Goal: Task Accomplishment & Management: Manage account settings

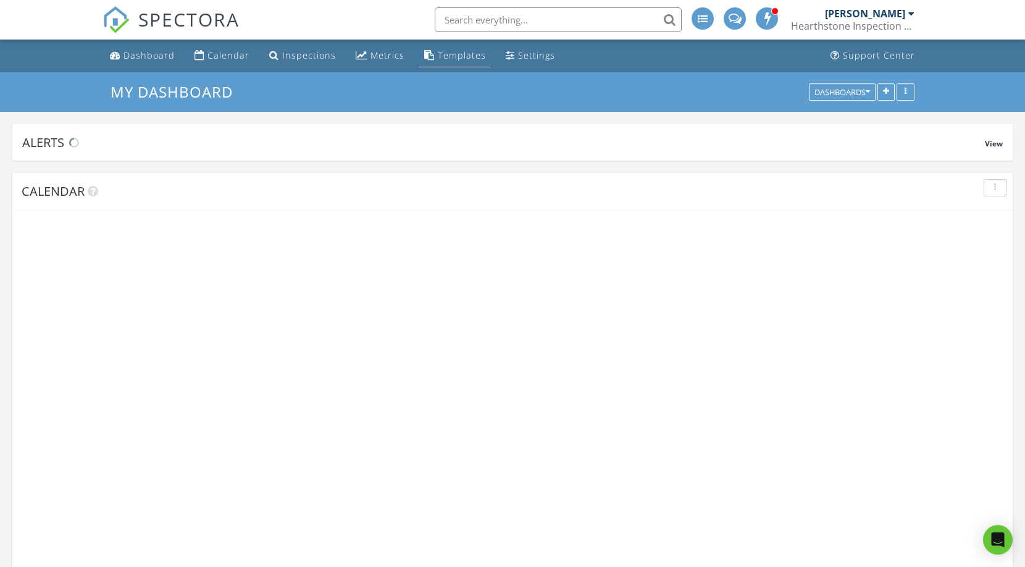
scroll to position [2130, 1044]
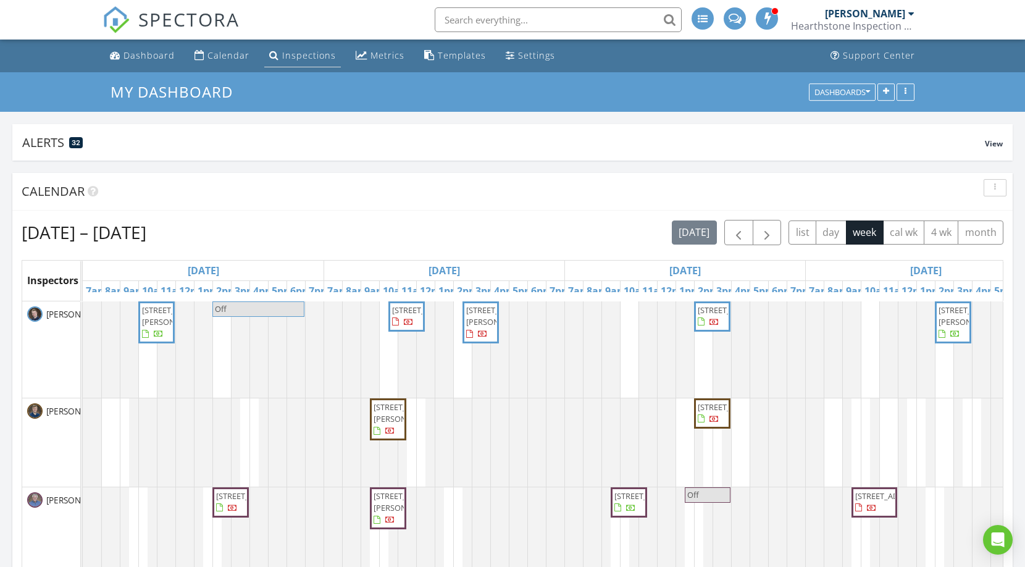
click at [316, 52] on div "Inspections" at bounding box center [309, 55] width 54 height 12
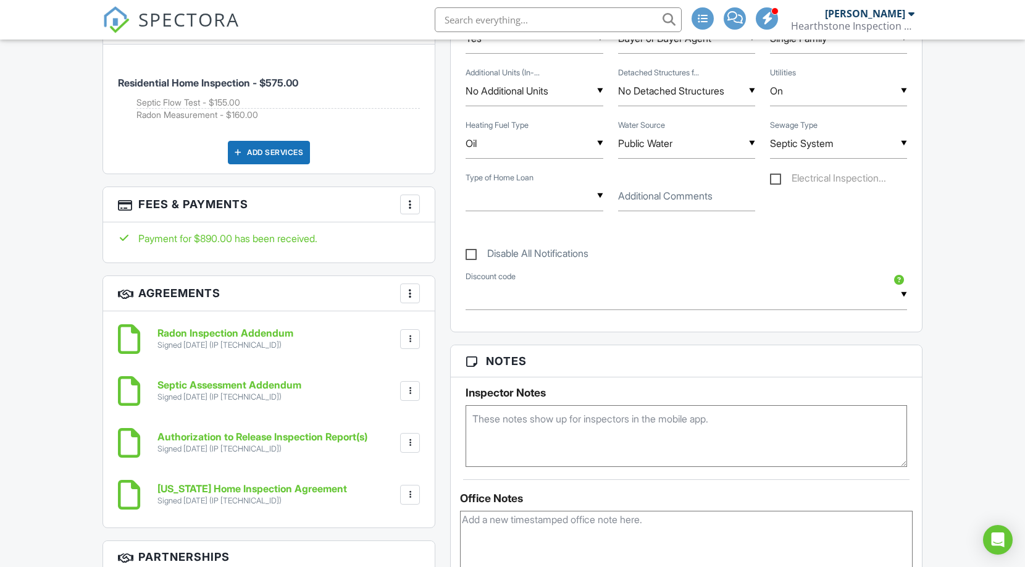
scroll to position [918, 0]
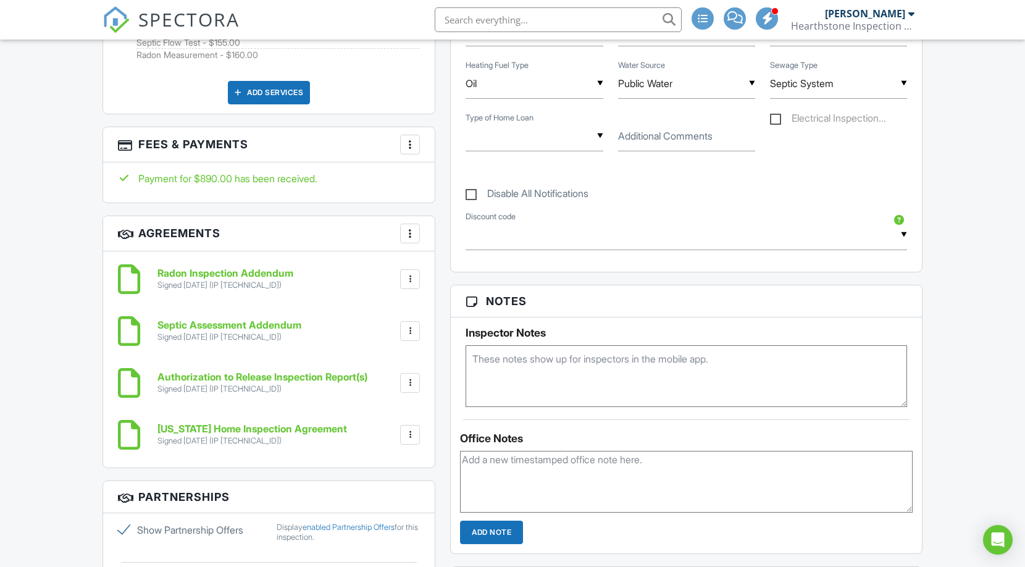
click at [407, 429] on div at bounding box center [410, 434] width 12 height 12
click at [180, 423] on h6 "Rhode Island Home Inspection Agreement" at bounding box center [252, 428] width 190 height 11
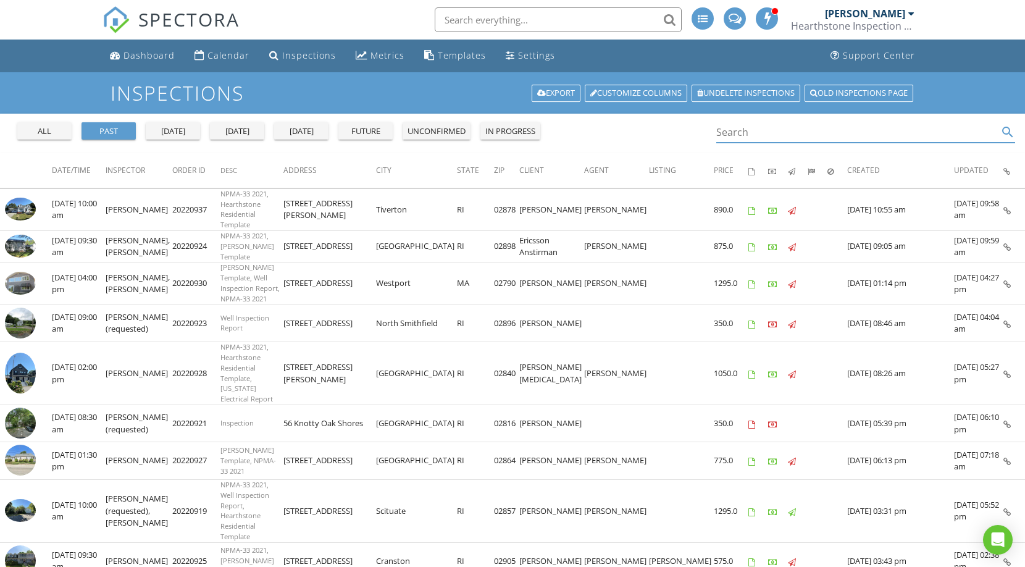
click at [732, 131] on input "Search" at bounding box center [856, 132] width 281 height 20
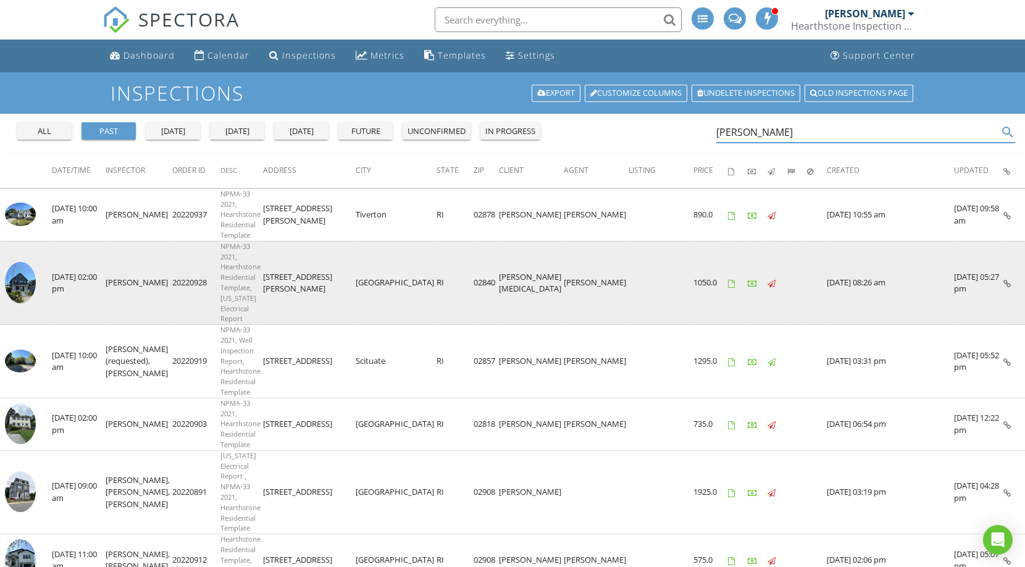
type input "jared"
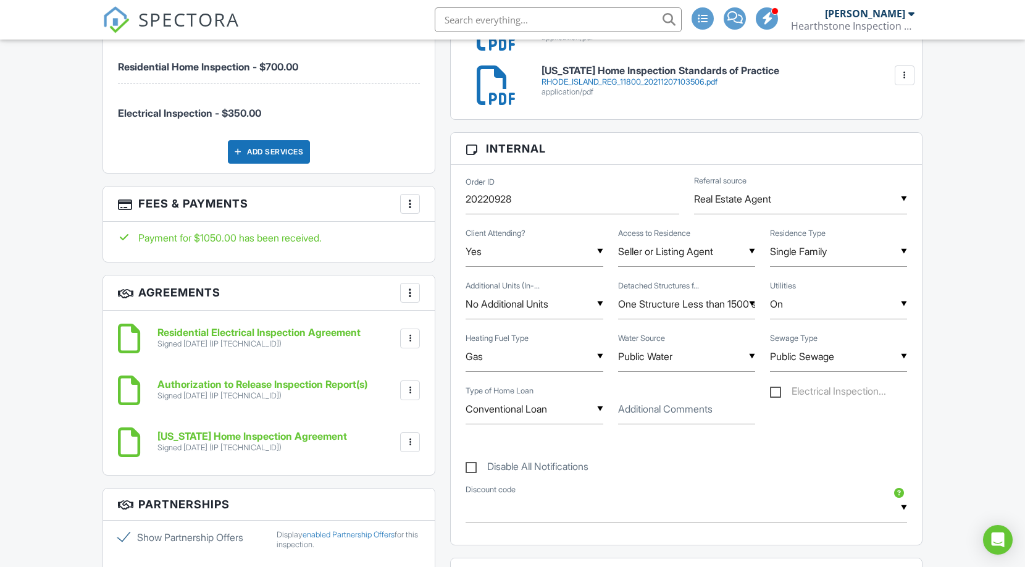
click at [416, 198] on div at bounding box center [410, 204] width 12 height 12
click at [436, 239] on li "Edit Fees & Payments" at bounding box center [471, 241] width 129 height 31
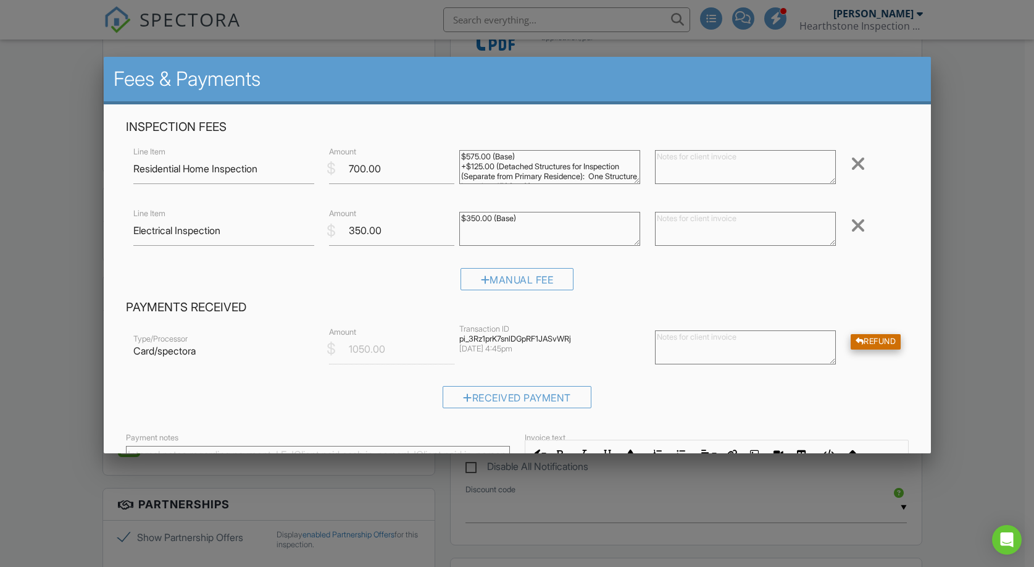
click at [864, 340] on div "Refund" at bounding box center [876, 341] width 51 height 15
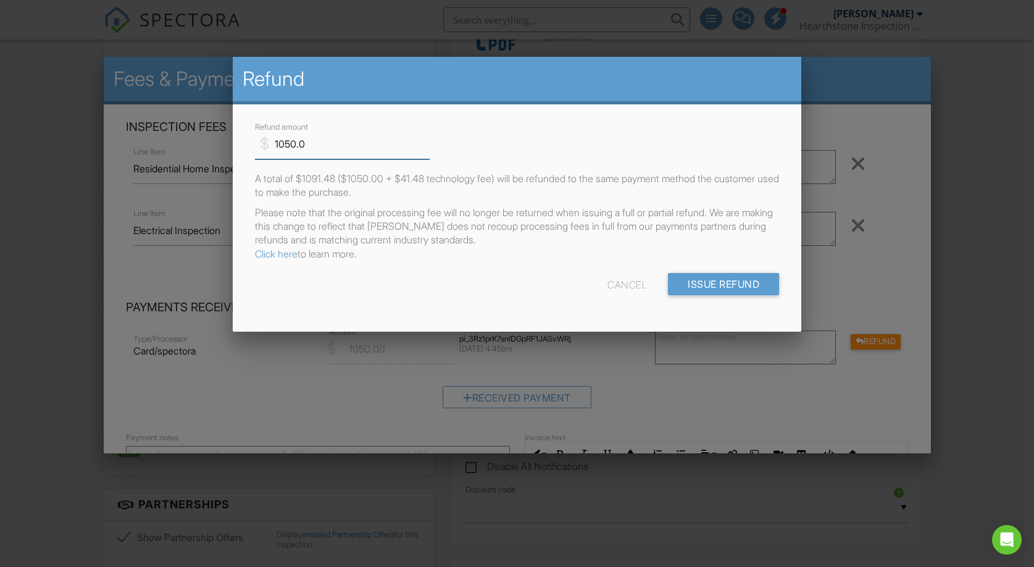
click at [284, 137] on input "1050.0" at bounding box center [342, 144] width 175 height 30
type input "350.0"
click at [485, 290] on div "Cancel Issue Refund" at bounding box center [517, 288] width 539 height 31
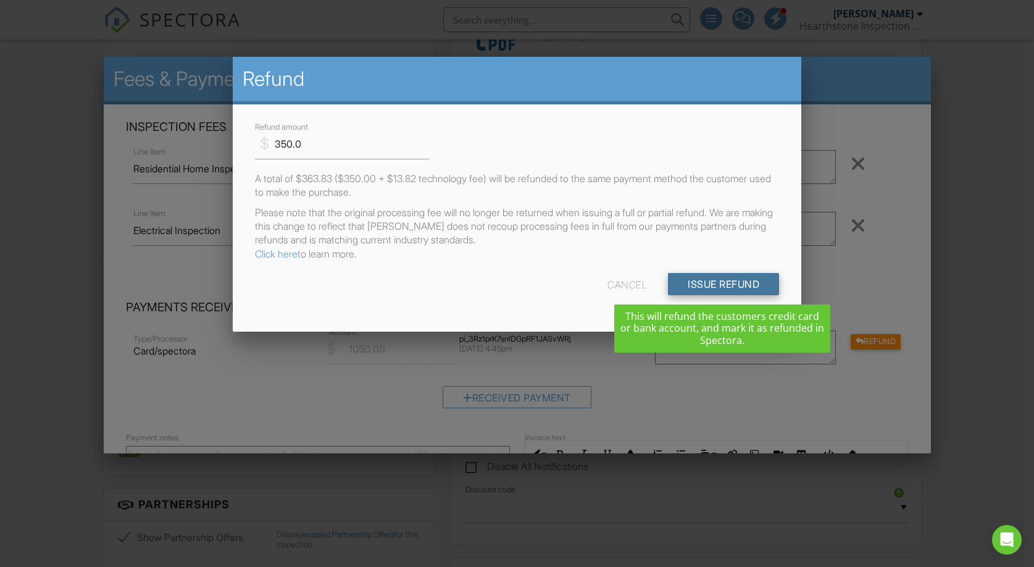
click at [686, 283] on input "Issue Refund" at bounding box center [723, 284] width 111 height 22
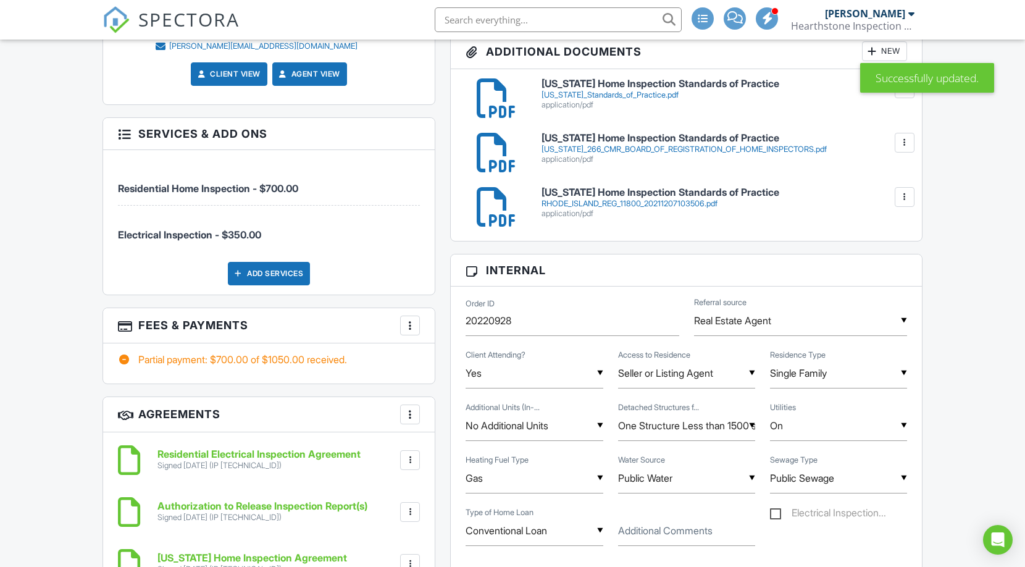
click at [411, 323] on div at bounding box center [410, 325] width 12 height 12
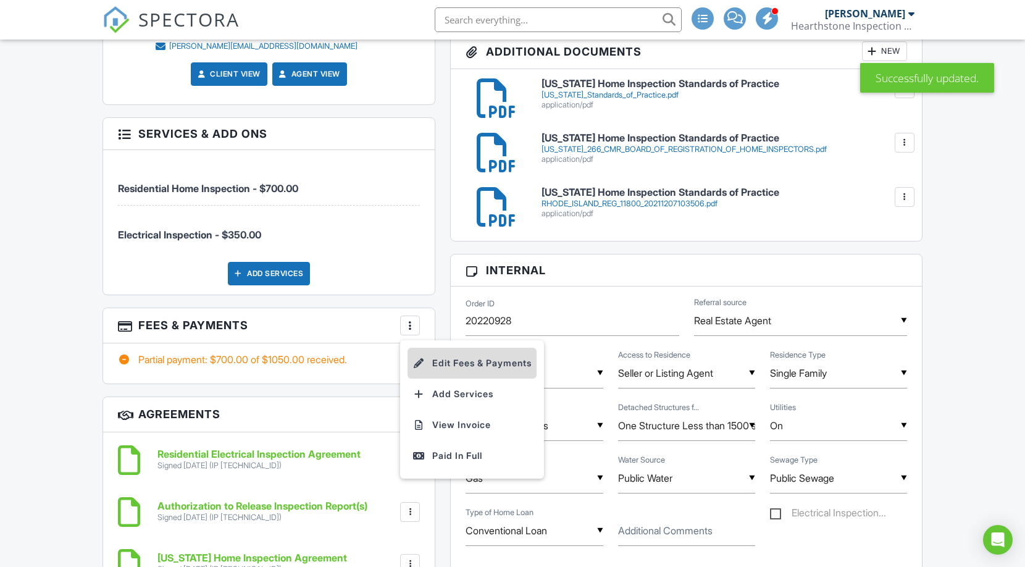
click at [425, 348] on li "Edit Fees & Payments" at bounding box center [471, 363] width 129 height 31
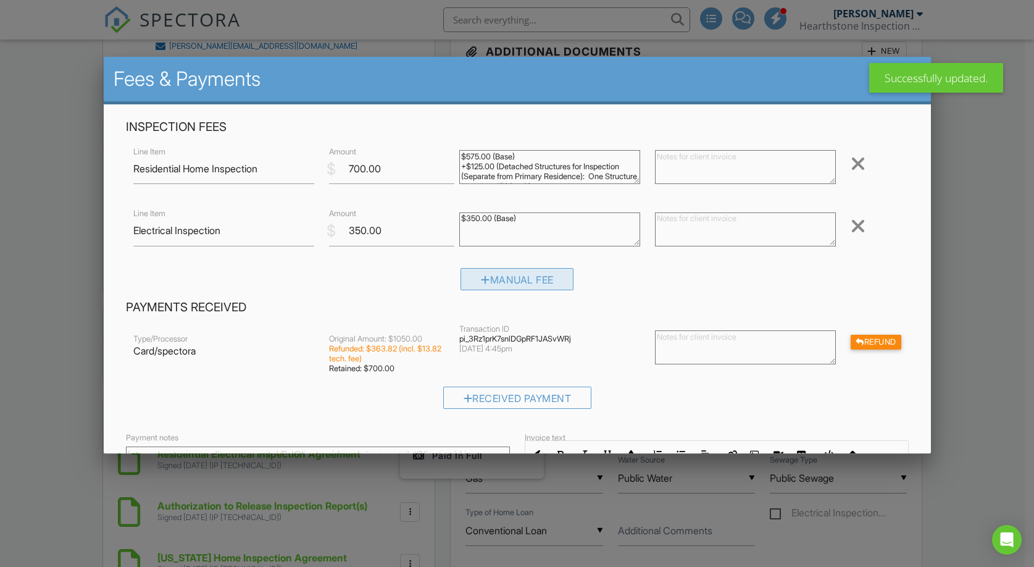
click at [490, 288] on div "Manual Fee" at bounding box center [517, 279] width 114 height 22
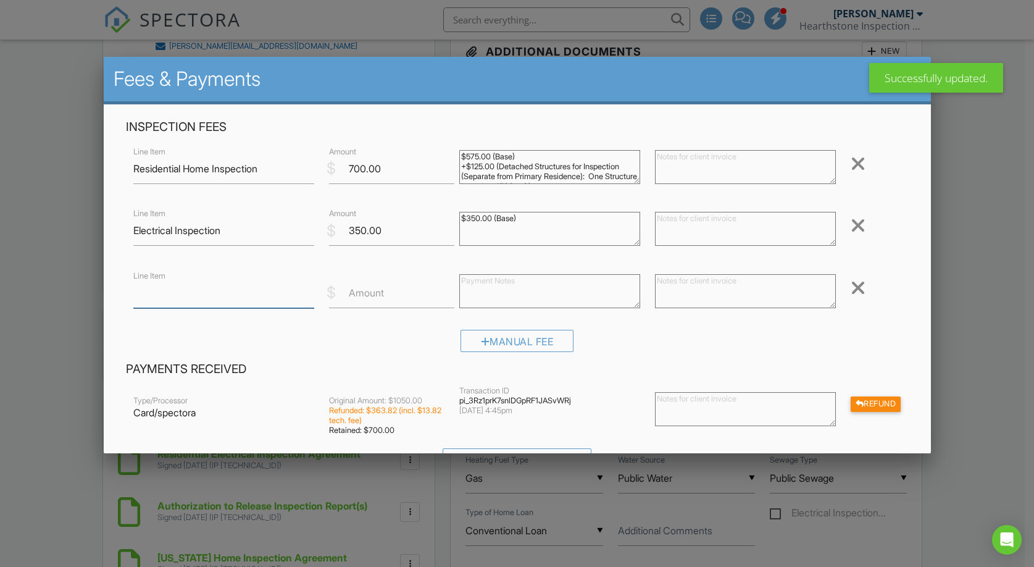
click at [201, 294] on input "Line Item" at bounding box center [223, 293] width 181 height 30
type input "Refund"
click at [360, 290] on label "Amount" at bounding box center [366, 293] width 35 height 14
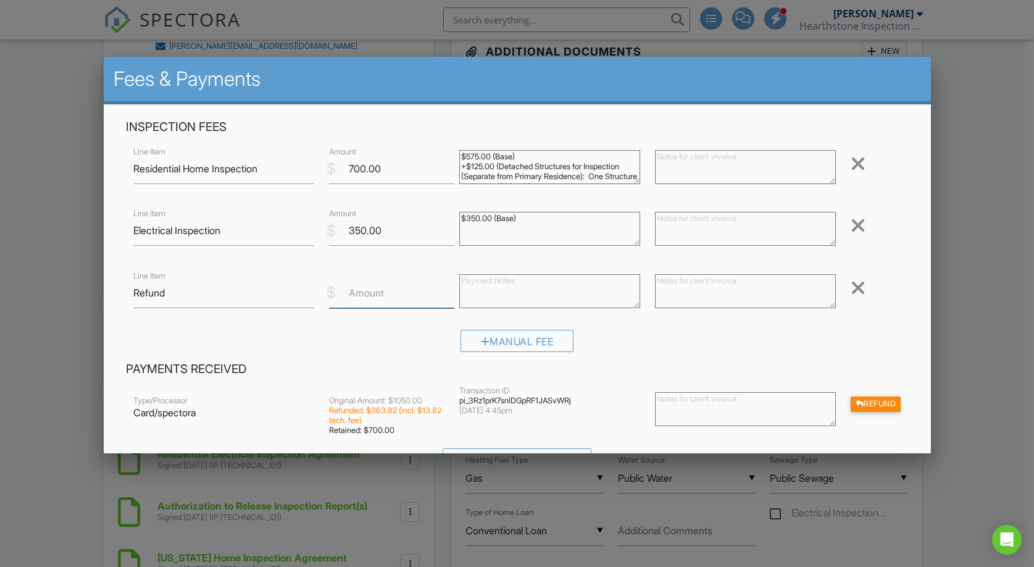
click at [360, 290] on input "Amount" at bounding box center [391, 293] width 125 height 30
type input "-350.0"
click at [510, 286] on textarea at bounding box center [549, 291] width 181 height 34
type textarea "Refund"
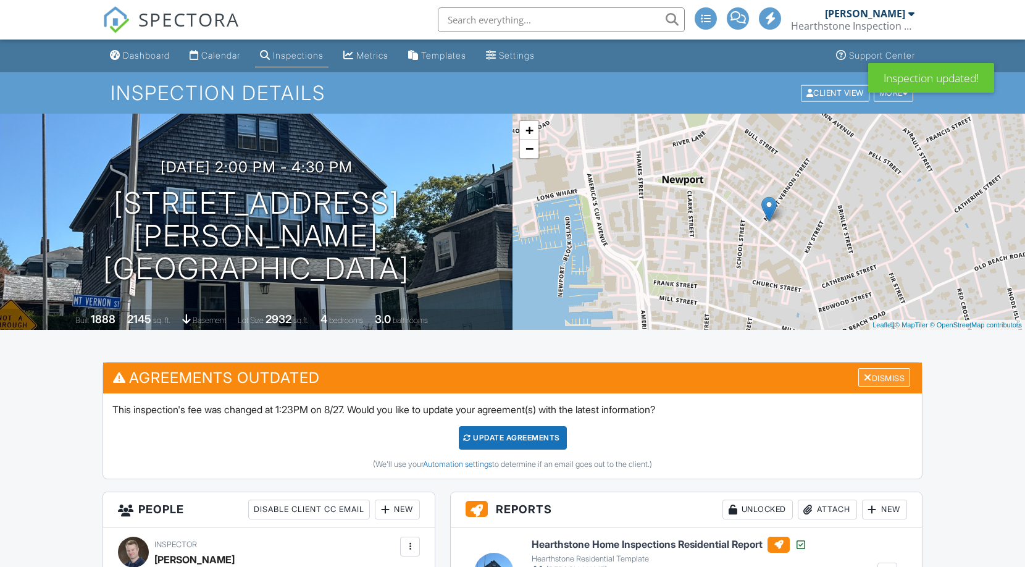
click at [870, 373] on div "Dismiss" at bounding box center [884, 377] width 52 height 19
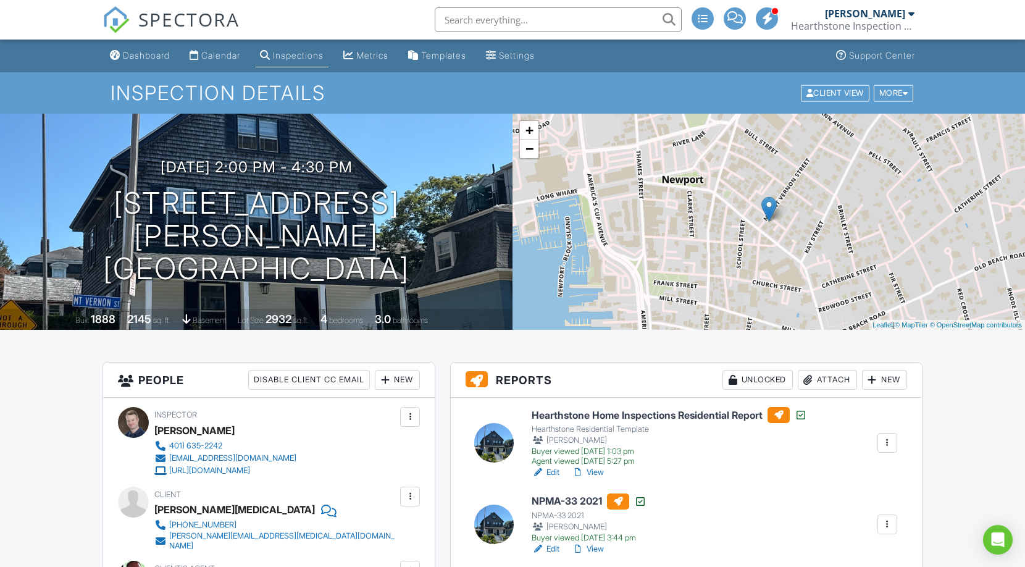
click at [291, 63] on link "Inspections" at bounding box center [291, 55] width 73 height 23
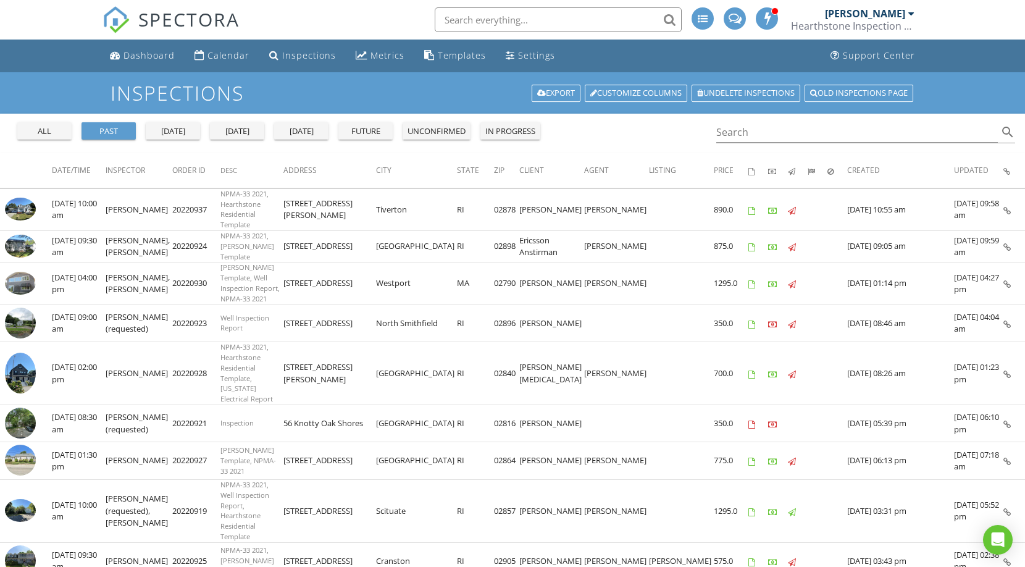
click at [239, 138] on button "[DATE]" at bounding box center [237, 130] width 54 height 17
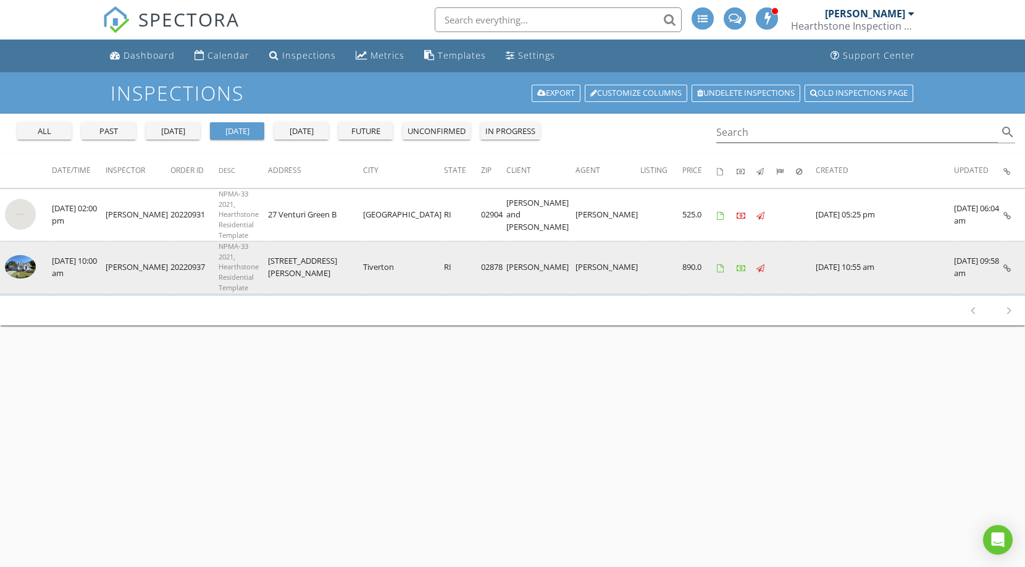
click at [31, 255] on img at bounding box center [20, 266] width 31 height 23
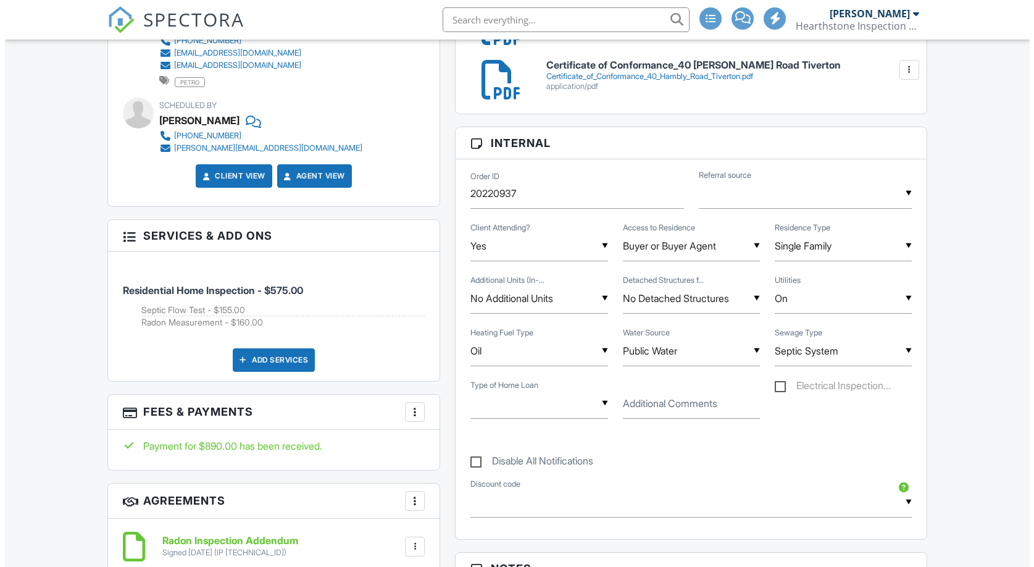
scroll to position [691, 0]
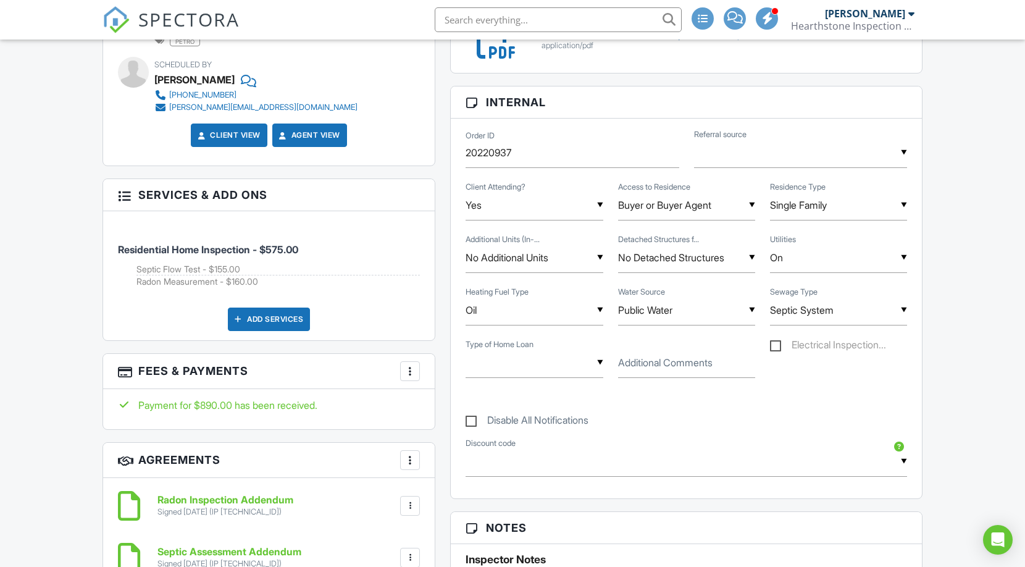
click at [417, 365] on div "More" at bounding box center [410, 371] width 20 height 20
click at [456, 397] on li "Edit Fees & Payments" at bounding box center [471, 408] width 129 height 31
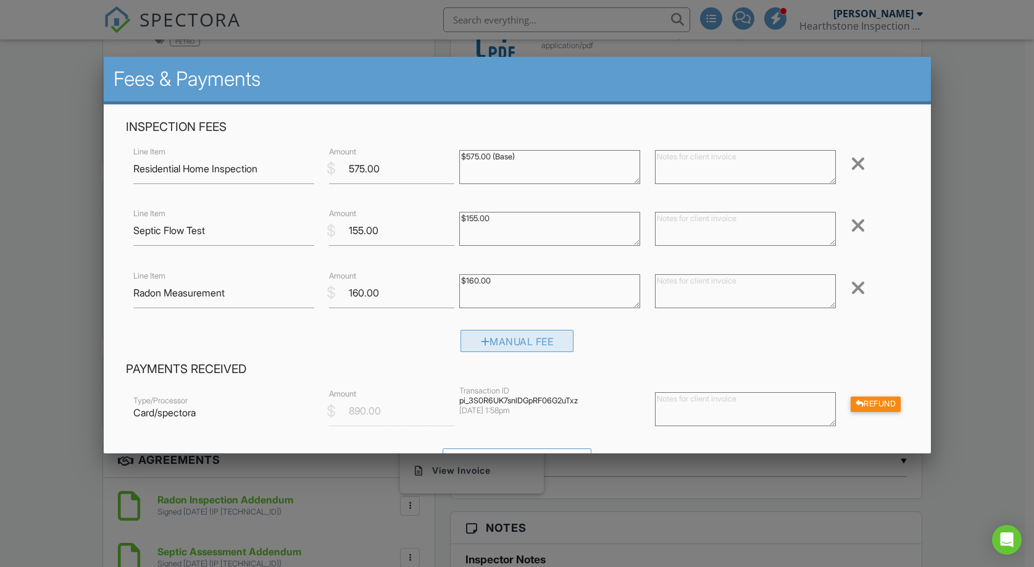
click at [528, 345] on div "Manual Fee" at bounding box center [517, 341] width 114 height 22
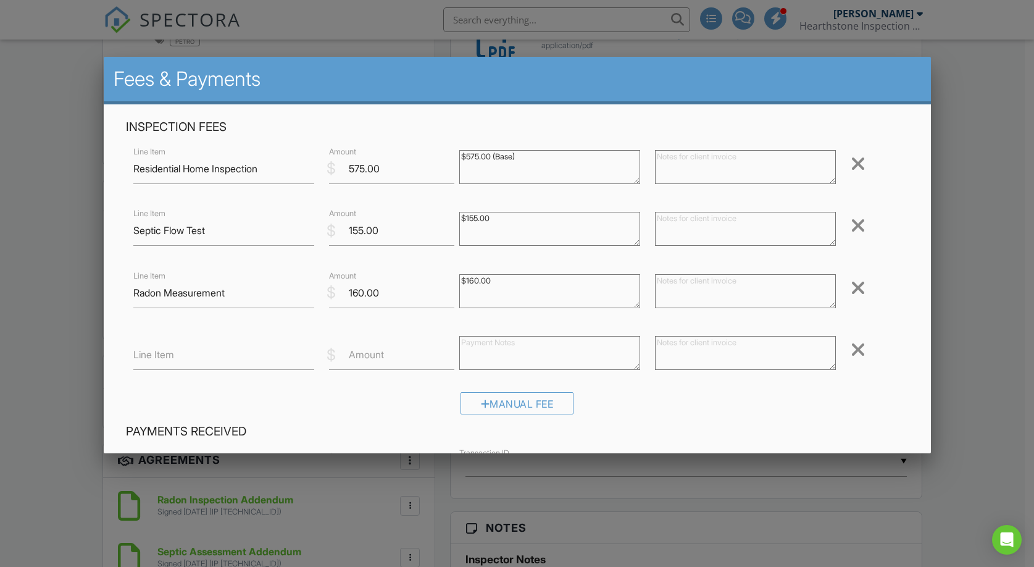
click at [162, 360] on label "Line Item" at bounding box center [153, 355] width 41 height 14
click at [162, 360] on input "Line Item" at bounding box center [223, 355] width 181 height 30
type input "Refund"
click at [352, 351] on label "Amount" at bounding box center [366, 355] width 35 height 14
click at [352, 351] on input "Amount" at bounding box center [391, 355] width 125 height 30
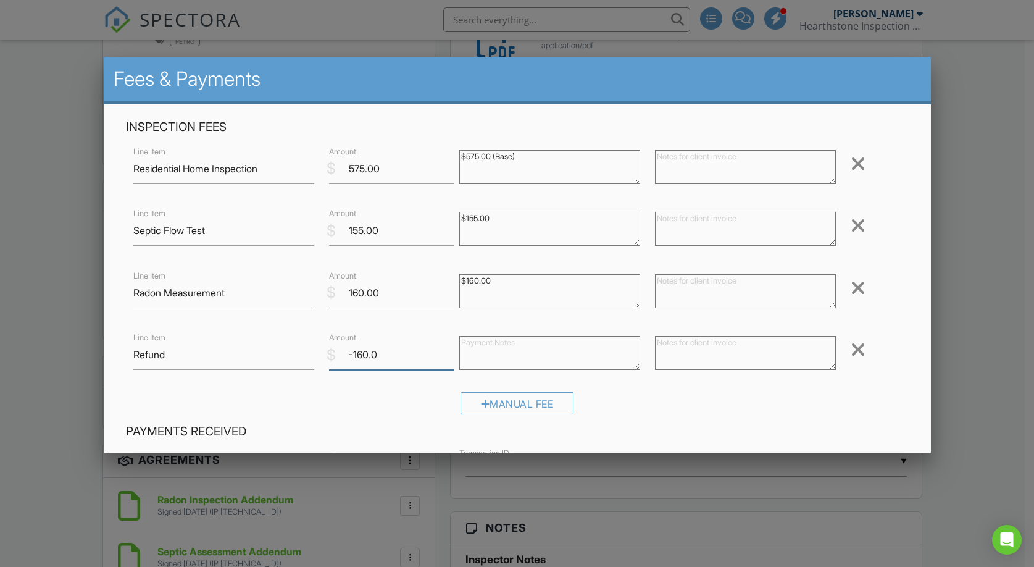
type input "-160.0"
click at [496, 340] on textarea at bounding box center [549, 353] width 181 height 34
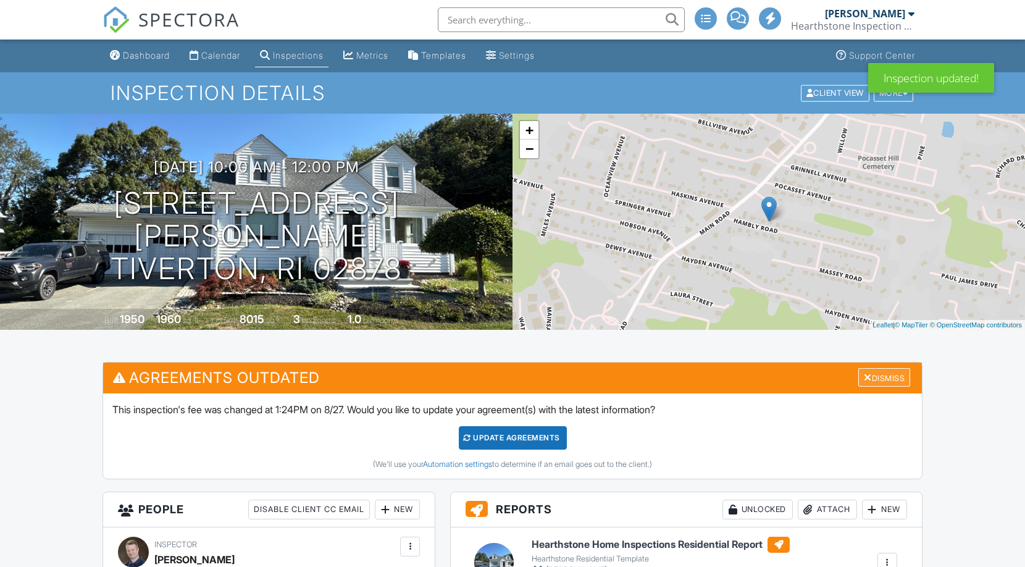
click at [864, 378] on div at bounding box center [868, 377] width 8 height 10
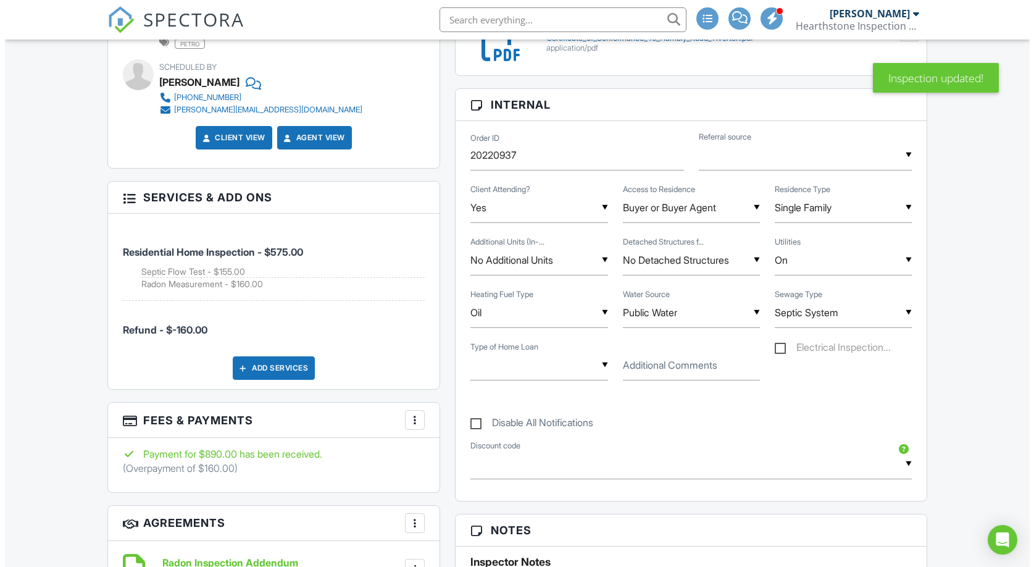
scroll to position [702, 0]
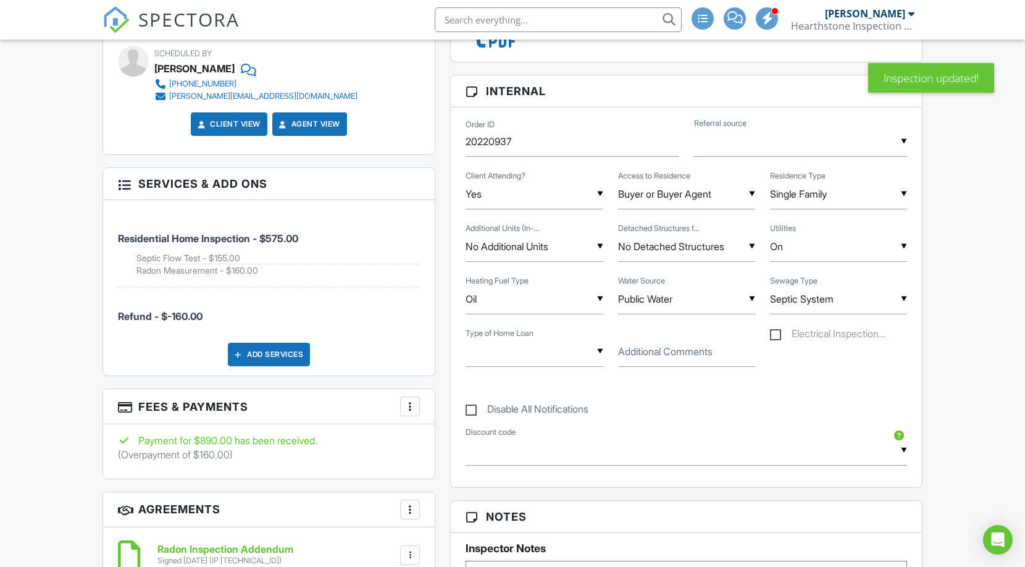
click at [405, 400] on div at bounding box center [410, 406] width 12 height 12
click at [439, 434] on li "Edit Fees & Payments" at bounding box center [471, 443] width 129 height 31
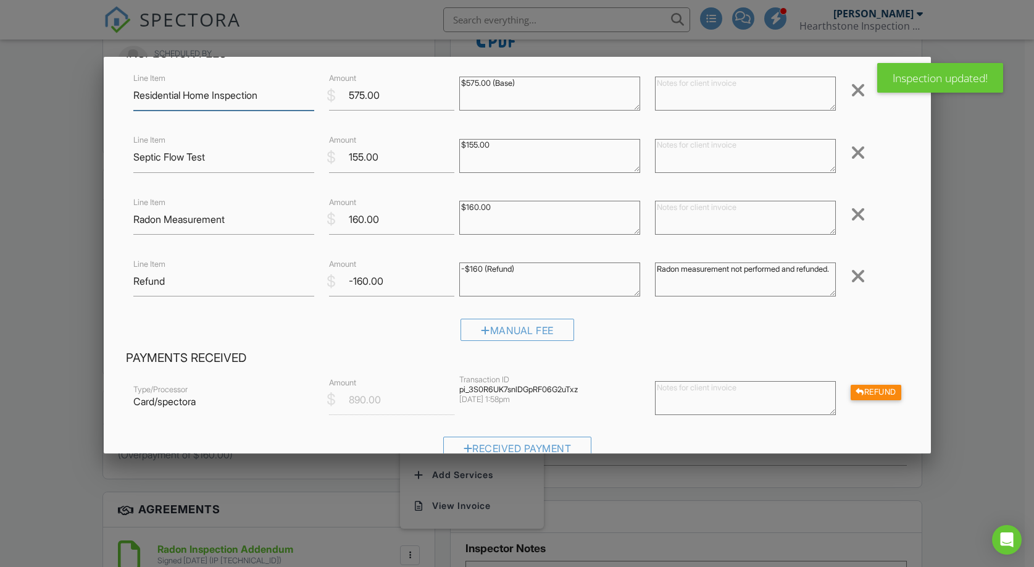
scroll to position [244, 0]
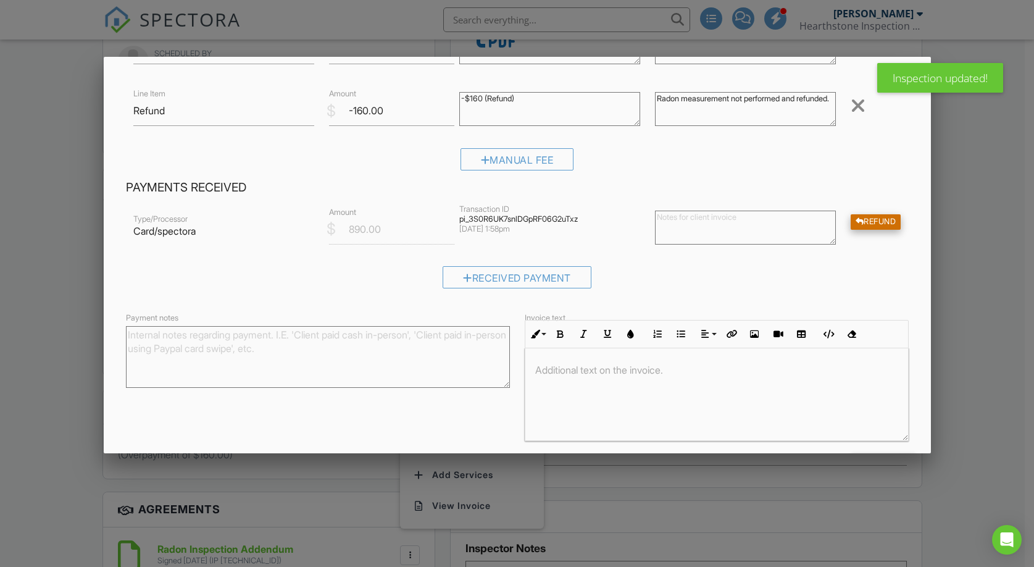
click at [872, 223] on div "Refund" at bounding box center [876, 221] width 51 height 15
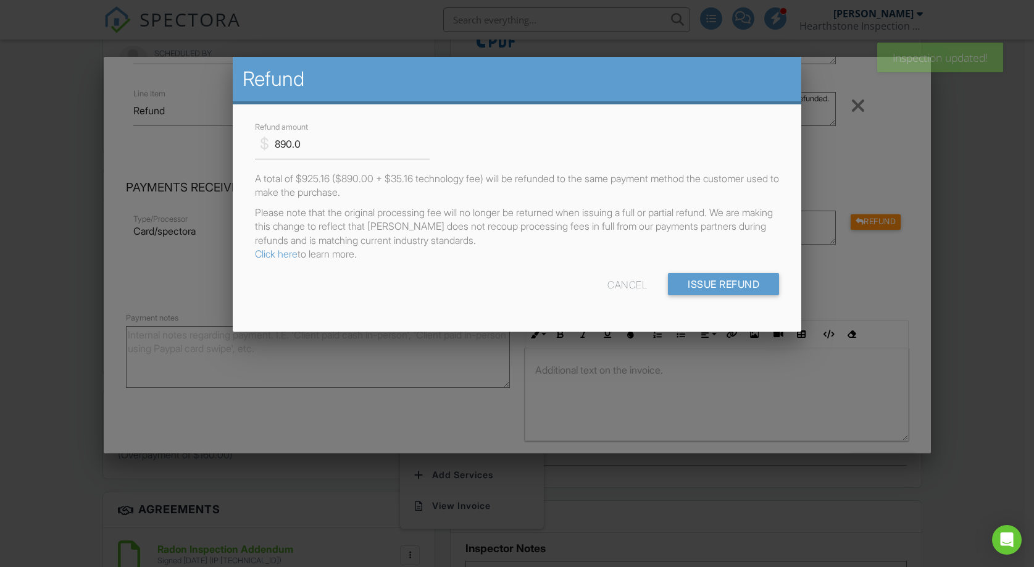
scroll to position [0, 0]
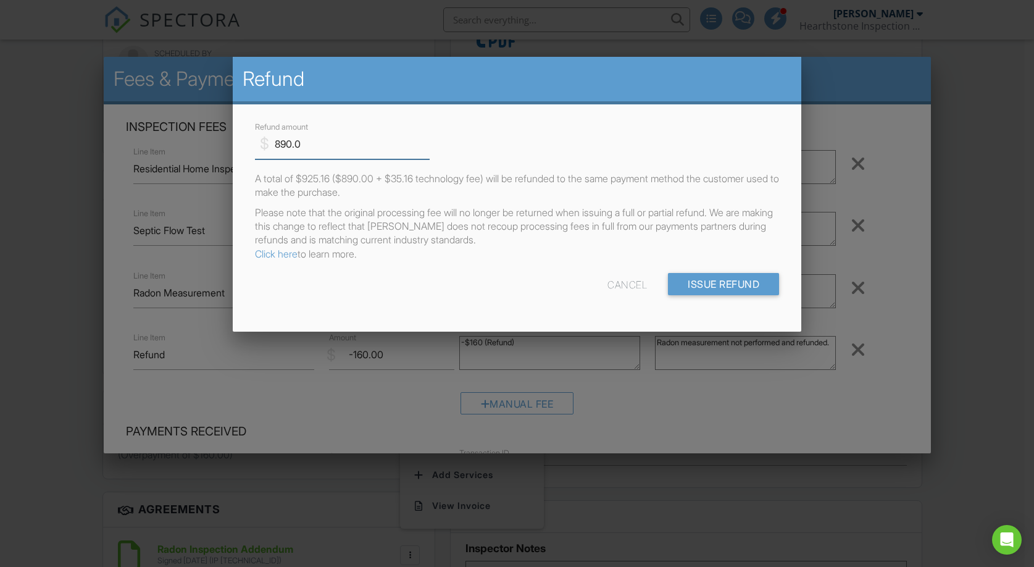
click at [291, 142] on input "890.0" at bounding box center [342, 144] width 175 height 30
type input "160.0"
click at [469, 277] on div "Cancel Issue Refund" at bounding box center [517, 288] width 539 height 31
click at [707, 288] on input "Issue Refund" at bounding box center [723, 284] width 111 height 22
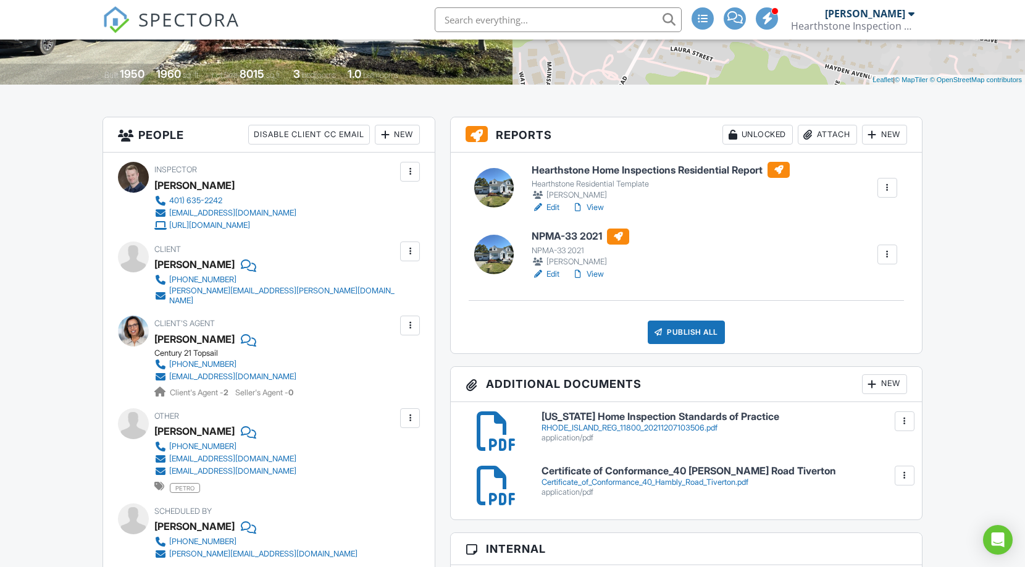
scroll to position [259, 0]
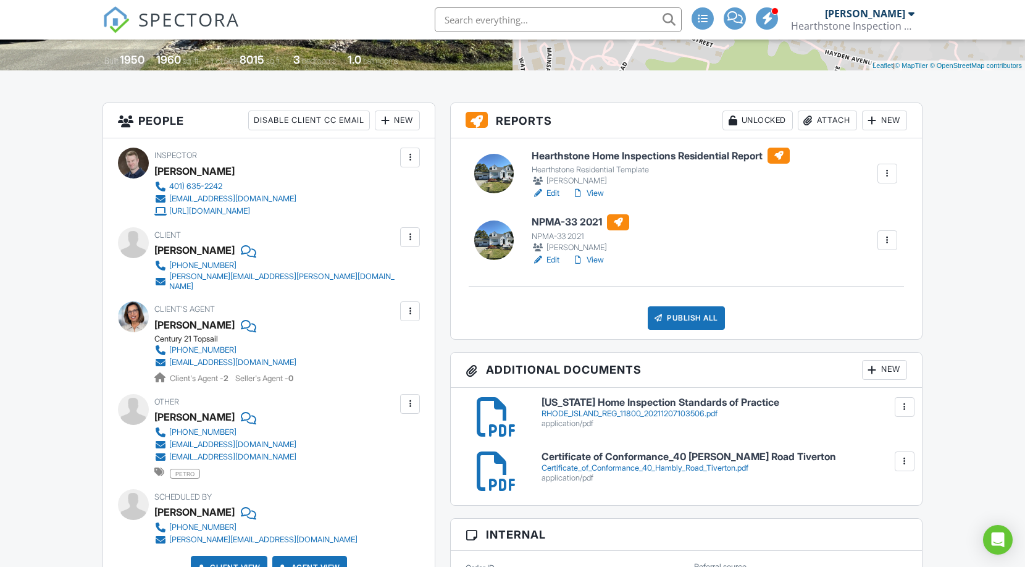
click at [554, 261] on link "Edit" at bounding box center [545, 260] width 28 height 12
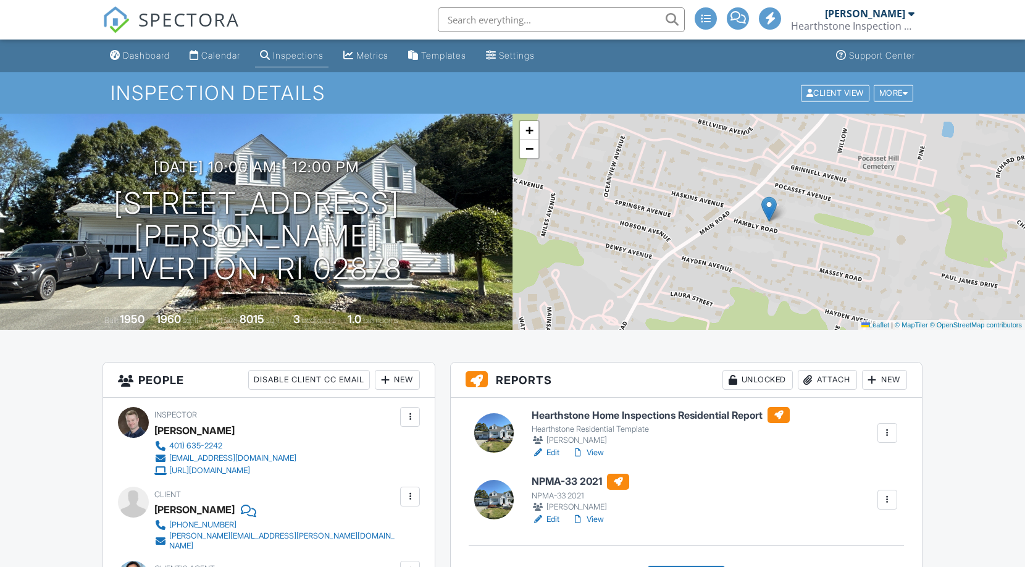
click at [552, 451] on link "Edit" at bounding box center [545, 452] width 28 height 12
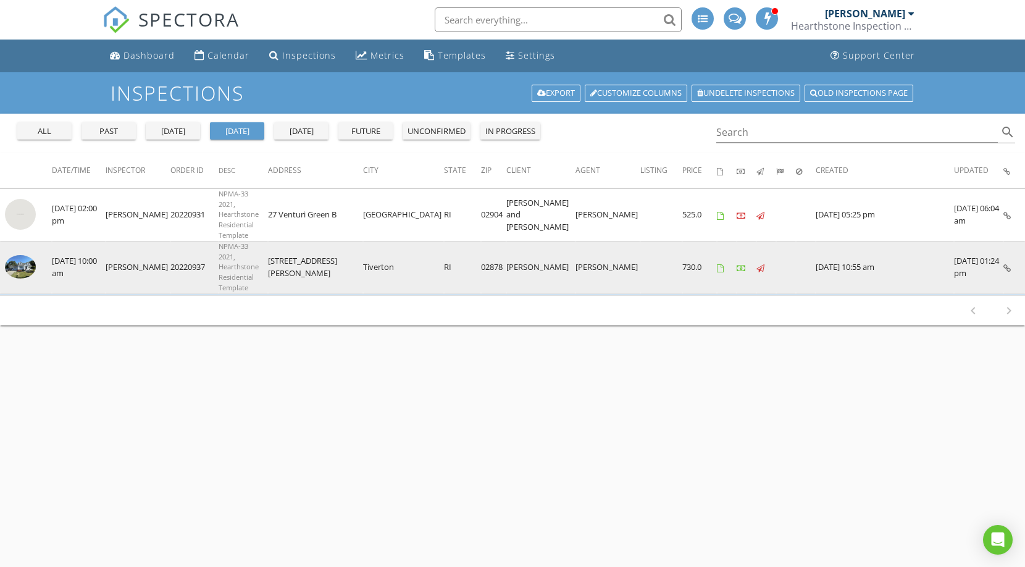
drag, startPoint x: 314, startPoint y: 240, endPoint x: 438, endPoint y: 240, distance: 123.5
click at [438, 241] on tr "check_box_outline_blank [DATE] 10:00 am [PERSON_NAME] 20220937 NPMA-33 2021, He…" at bounding box center [512, 267] width 1025 height 52
copy tr "[STREET_ADDRESS][PERSON_NAME]"
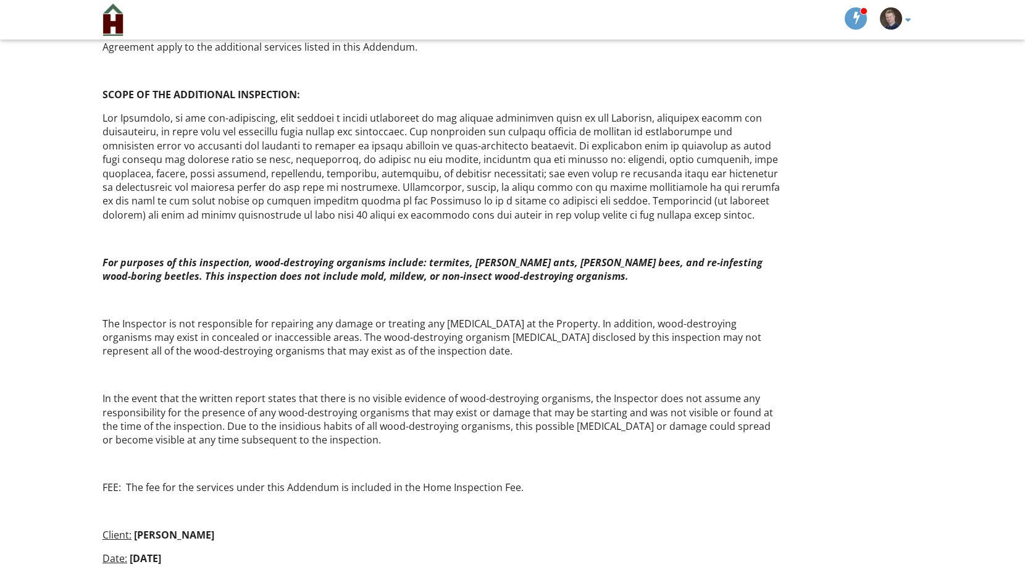
scroll to position [4137, 0]
